Goal: Find specific page/section

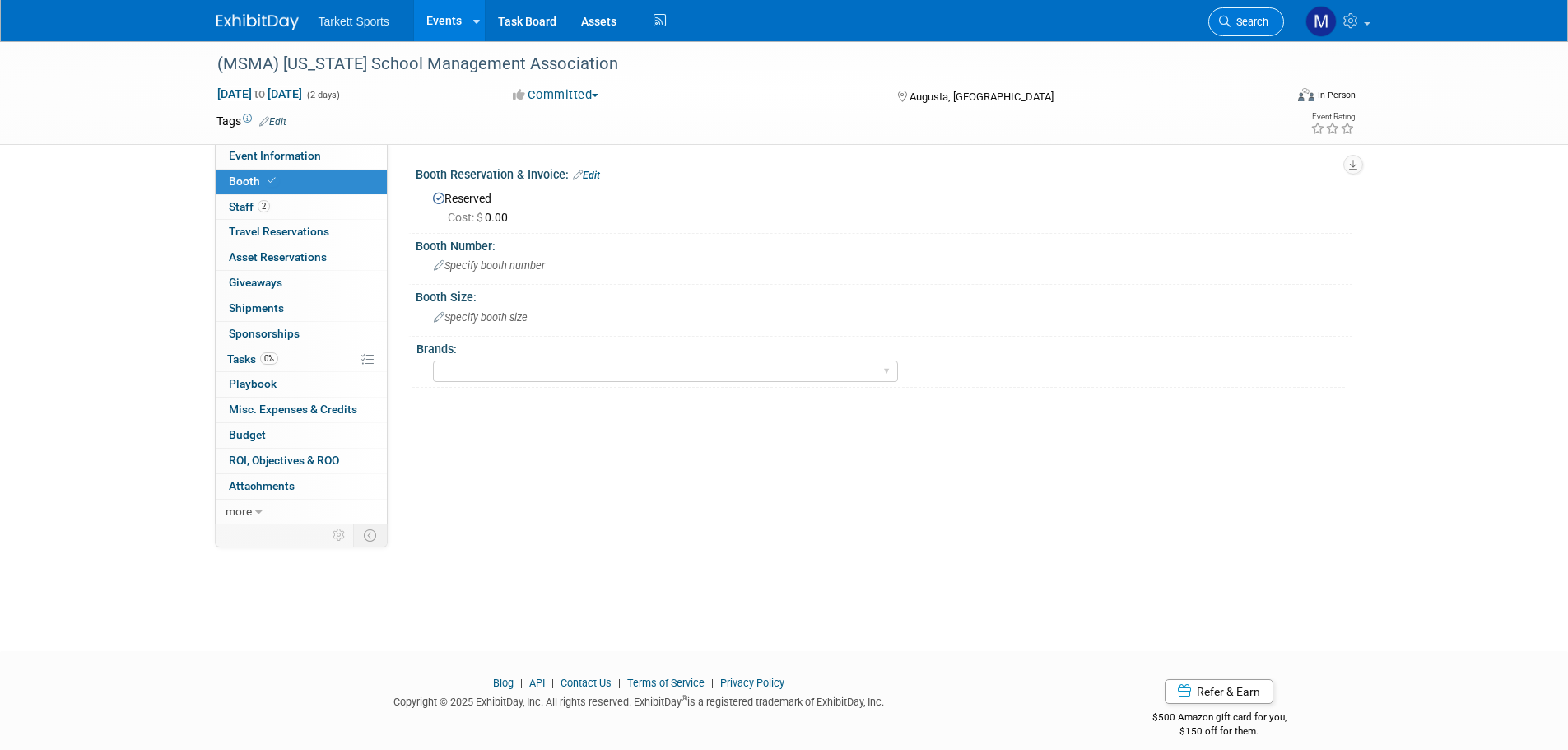
click at [1229, 10] on link "Search" at bounding box center [1246, 22] width 76 height 28
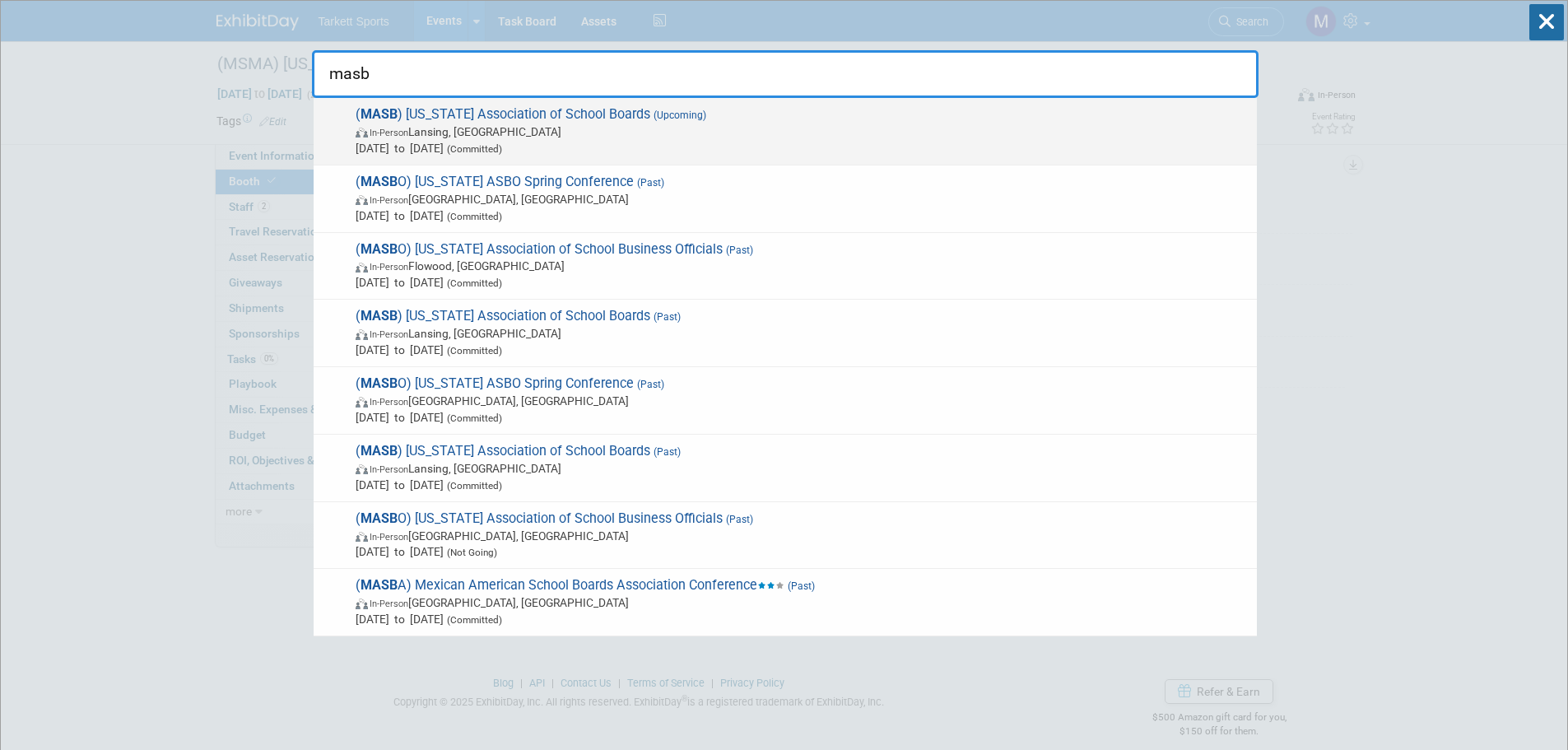
type input "masb"
click at [474, 127] on span "In-Person Lansing, [GEOGRAPHIC_DATA]" at bounding box center [802, 131] width 893 height 16
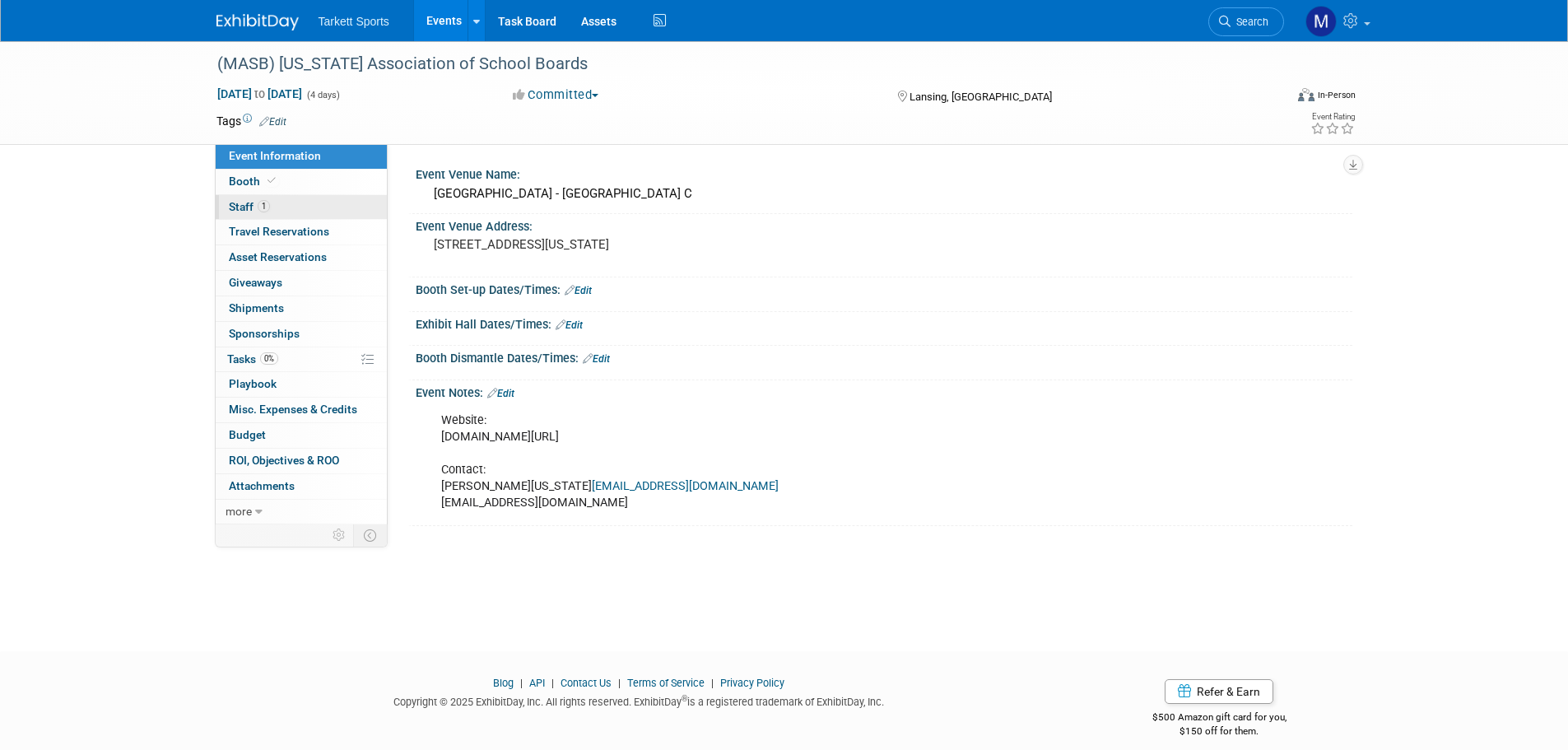
click at [295, 213] on link "1 Staff 1" at bounding box center [301, 207] width 171 height 25
